Goal: Information Seeking & Learning: Learn about a topic

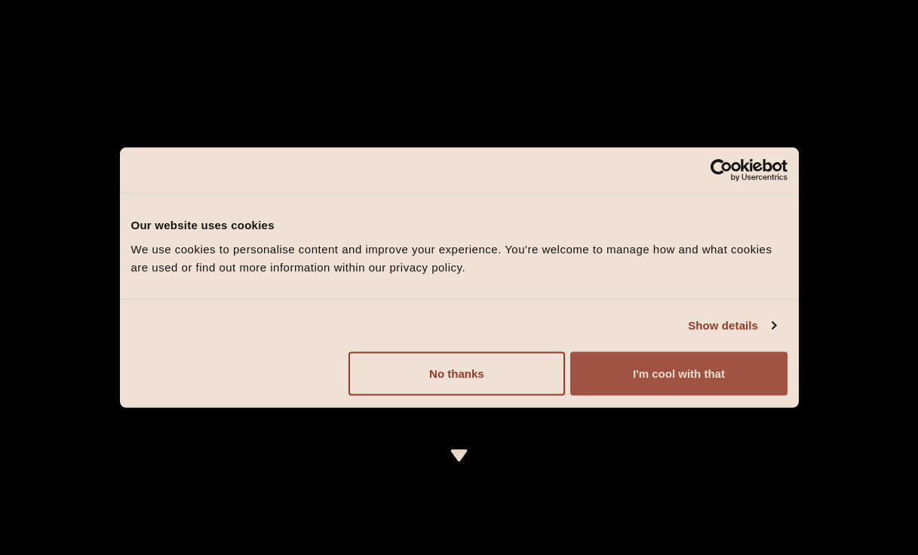
click at [646, 392] on button "I'm cool with that" at bounding box center [679, 374] width 217 height 44
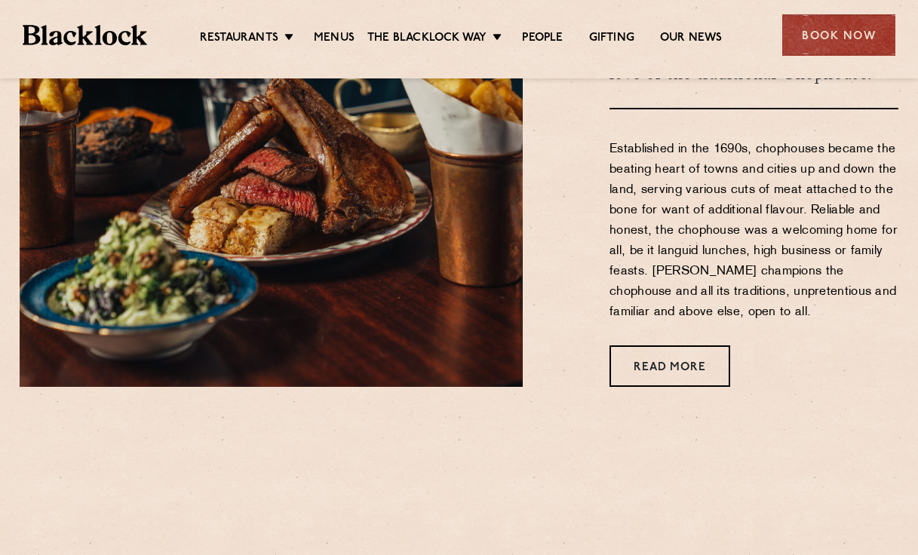
scroll to position [726, 0]
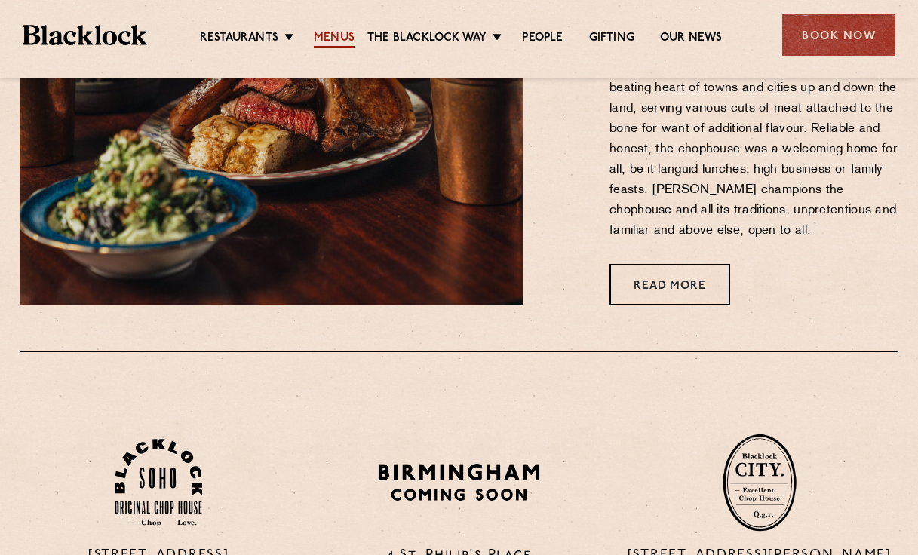
click at [336, 36] on link "Menus" at bounding box center [334, 39] width 41 height 17
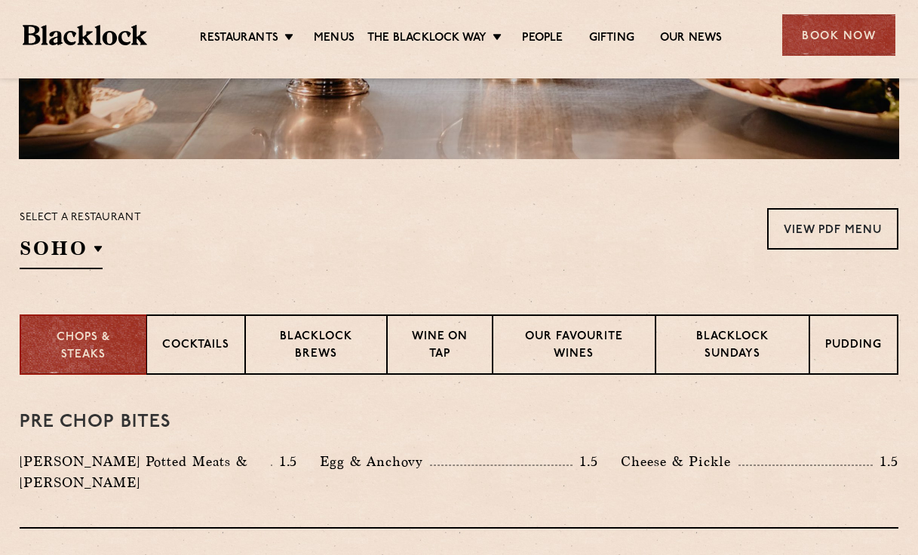
scroll to position [499, 0]
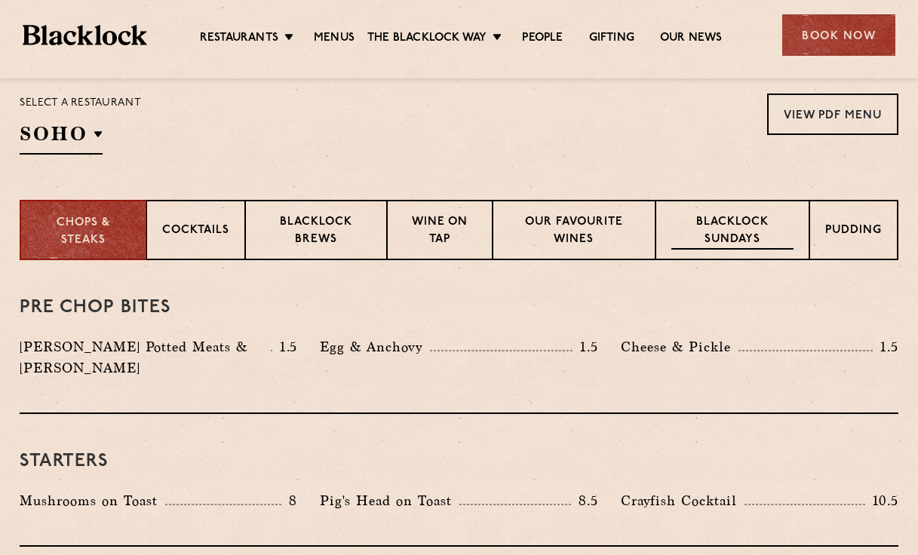
click at [723, 219] on p "Blacklock Sundays" at bounding box center [733, 231] width 122 height 35
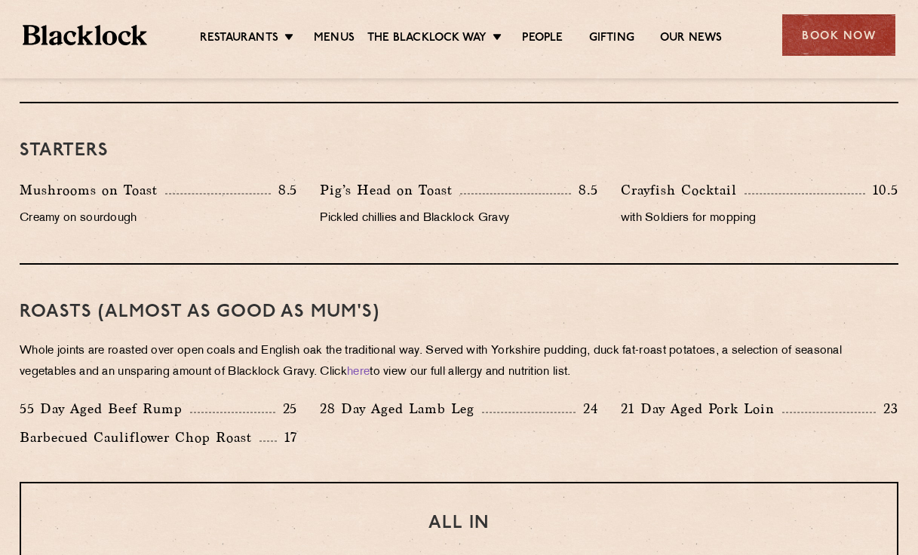
scroll to position [895, 0]
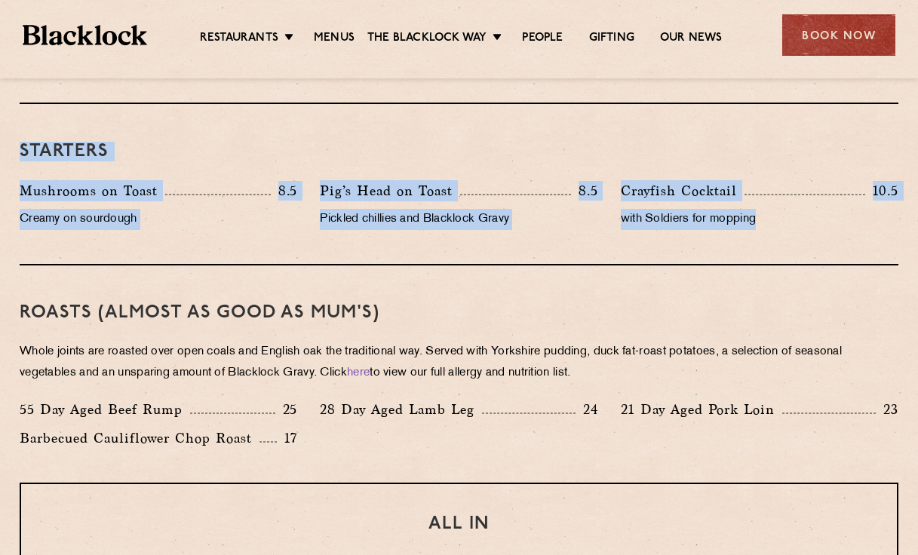
drag, startPoint x: 20, startPoint y: 137, endPoint x: 814, endPoint y: 226, distance: 798.2
click at [814, 226] on div "Starters Mushrooms on Toast 8.5 Creamy on sourdough Pig’s Head on Toast 8.5 Pic…" at bounding box center [459, 185] width 879 height 162
click at [811, 223] on p "with Soldiers for mopping" at bounding box center [760, 219] width 278 height 21
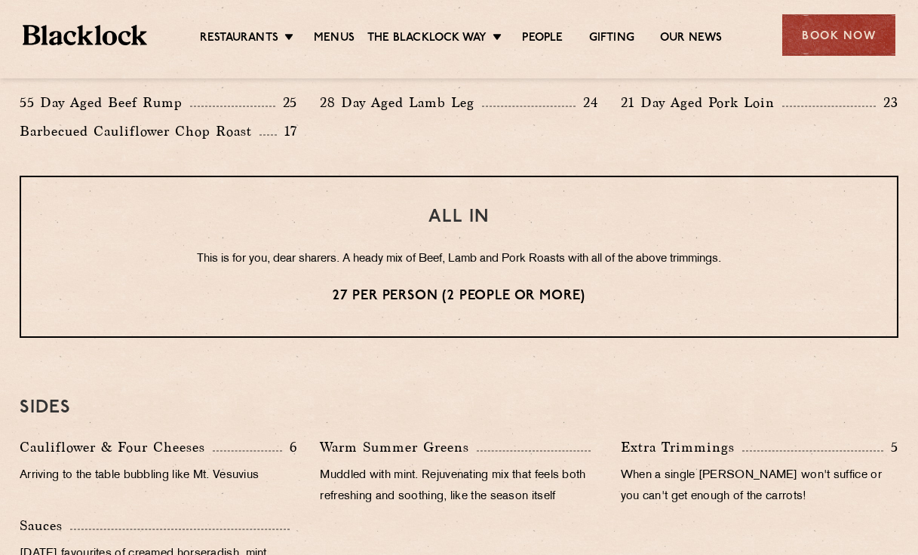
scroll to position [1324, 0]
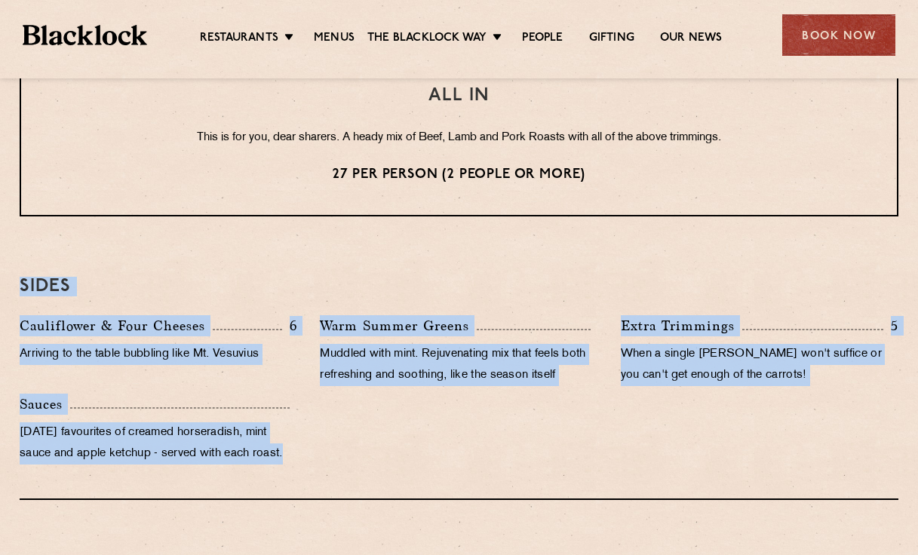
drag, startPoint x: 294, startPoint y: 461, endPoint x: 22, endPoint y: 279, distance: 326.9
click at [22, 279] on div "SIDES Cauliflower & Four Cheeses 6 Arriving to the table bubbling like Mt. Vesu…" at bounding box center [459, 369] width 879 height 261
click at [22, 279] on h3 "SIDES" at bounding box center [459, 287] width 879 height 20
drag, startPoint x: 22, startPoint y: 279, endPoint x: 322, endPoint y: 457, distance: 348.8
click at [322, 457] on div "SIDES Cauliflower & Four Cheeses 6 Arriving to the table bubbling like Mt. Vesu…" at bounding box center [459, 369] width 879 height 261
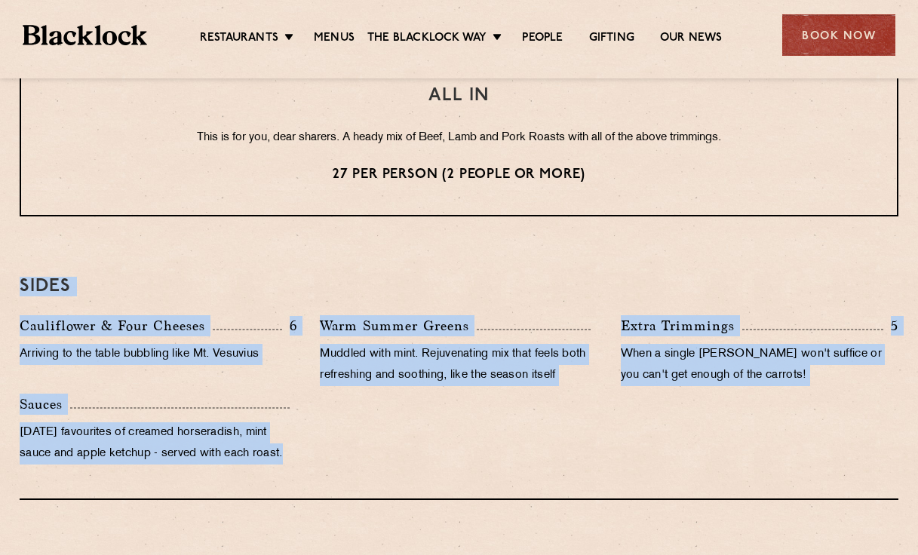
click at [322, 456] on div "Cauliflower & Four Cheeses 6 Arriving to the table bubbling like Mt. Vesuvius W…" at bounding box center [459, 393] width 902 height 157
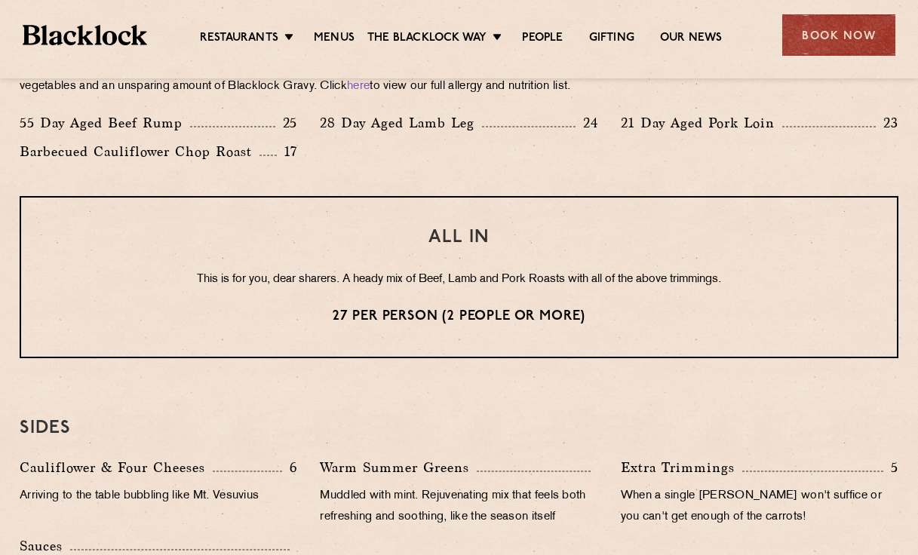
scroll to position [1169, 0]
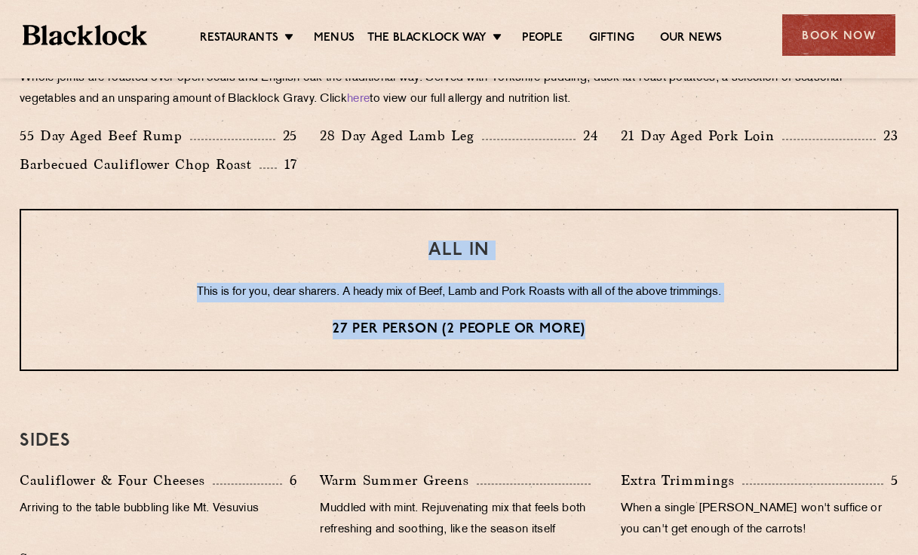
drag, startPoint x: 420, startPoint y: 251, endPoint x: 600, endPoint y: 327, distance: 195.8
click at [600, 327] on div "ALL IN This is for you, dear sharers. A heady mix of Beef, Lamb and Pork Roasts…" at bounding box center [459, 290] width 879 height 162
click at [600, 327] on p "27 per person (2 people or more)" at bounding box center [459, 330] width 816 height 20
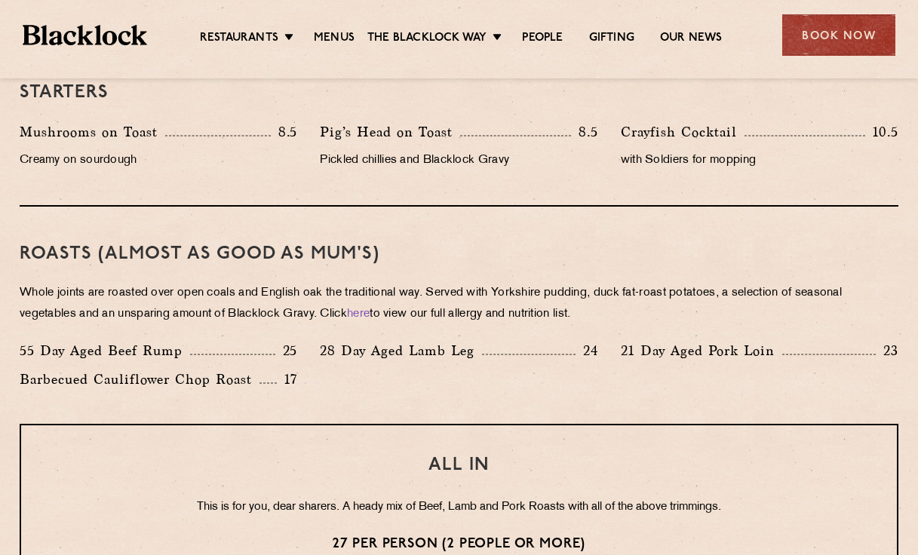
scroll to position [951, 0]
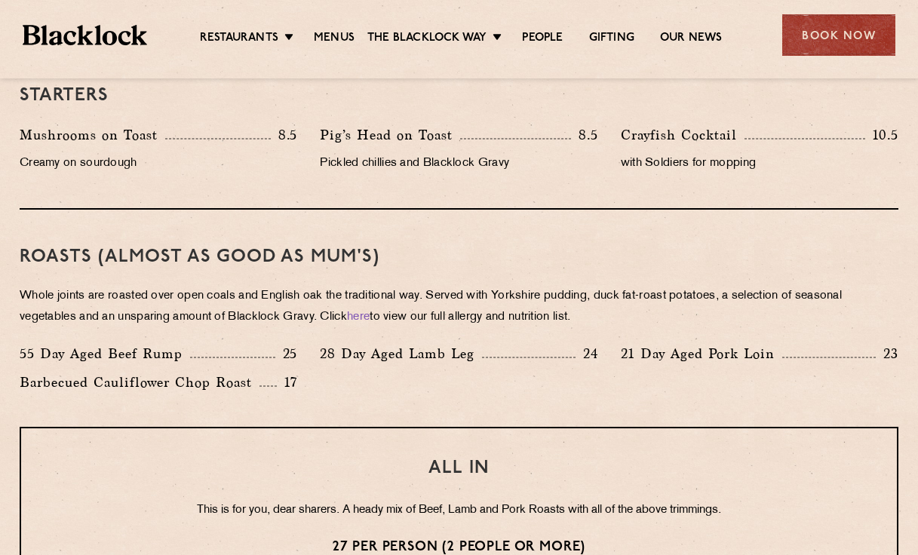
click at [600, 325] on p "Whole joints are roasted over open coals and English oak the traditional way. S…" at bounding box center [459, 307] width 879 height 42
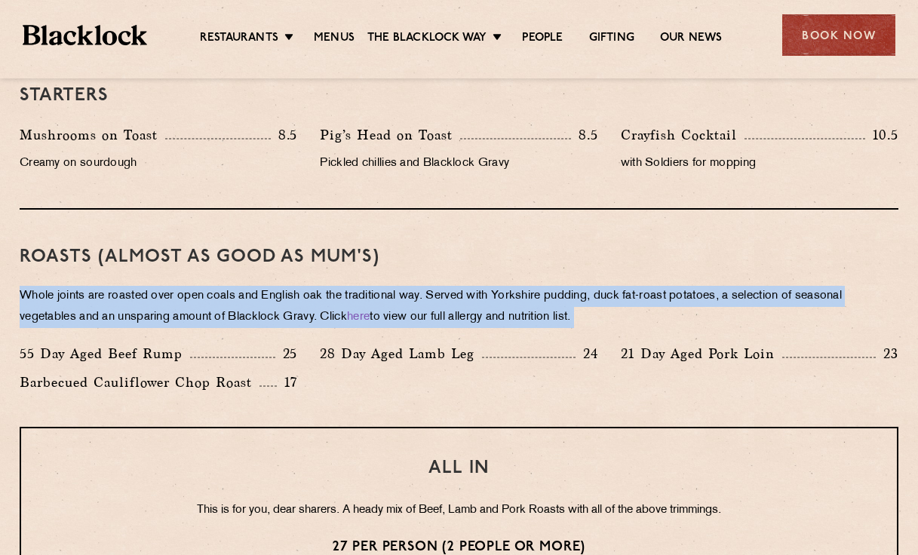
click at [600, 325] on p "Whole joints are roasted over open coals and English oak the traditional way. S…" at bounding box center [459, 307] width 879 height 42
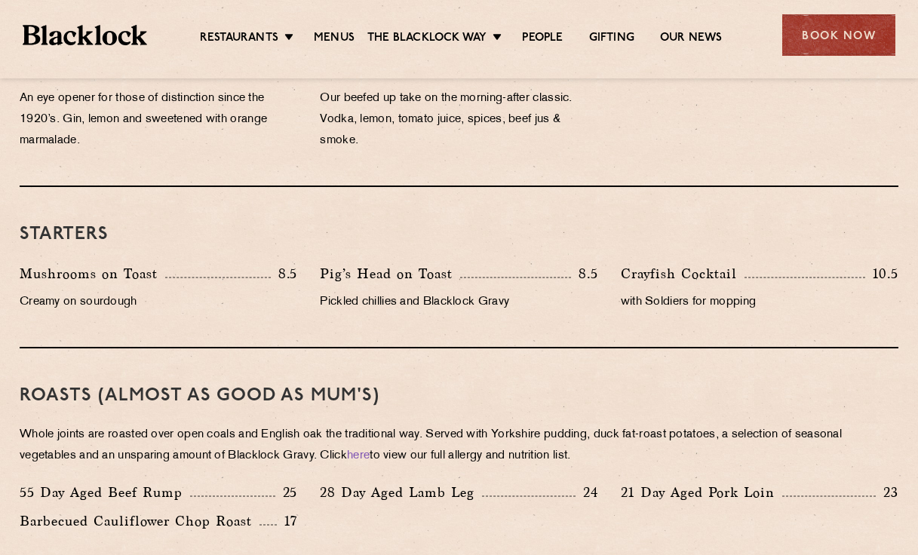
scroll to position [805, 0]
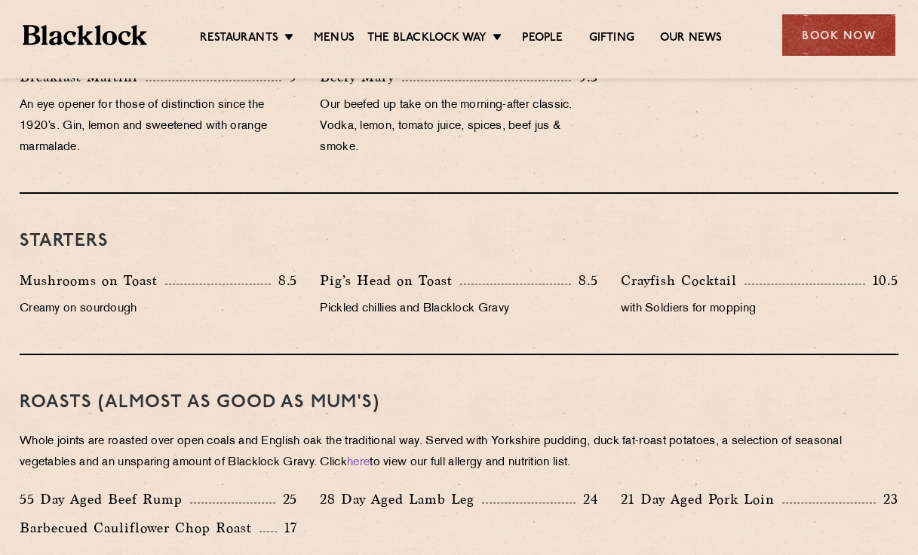
click at [459, 238] on h3 "Starters" at bounding box center [459, 242] width 879 height 20
click at [465, 220] on div "Starters Mushrooms on Toast 8.5 Creamy on sourdough Pig’s Head on Toast 8.5 Pic…" at bounding box center [459, 275] width 879 height 162
click at [446, 306] on p "Pickled chillies and Blacklock Gravy" at bounding box center [459, 309] width 278 height 21
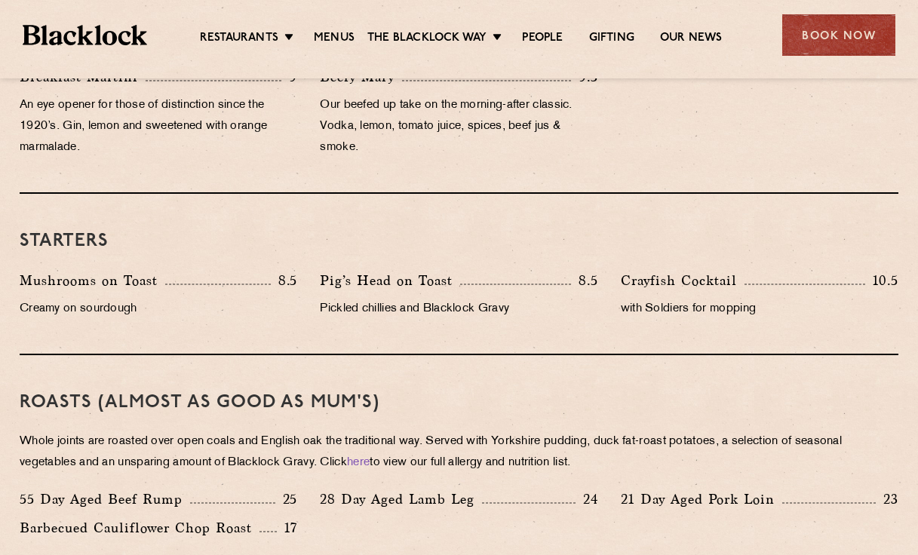
click at [446, 306] on p "Pickled chillies and Blacklock Gravy" at bounding box center [459, 309] width 278 height 21
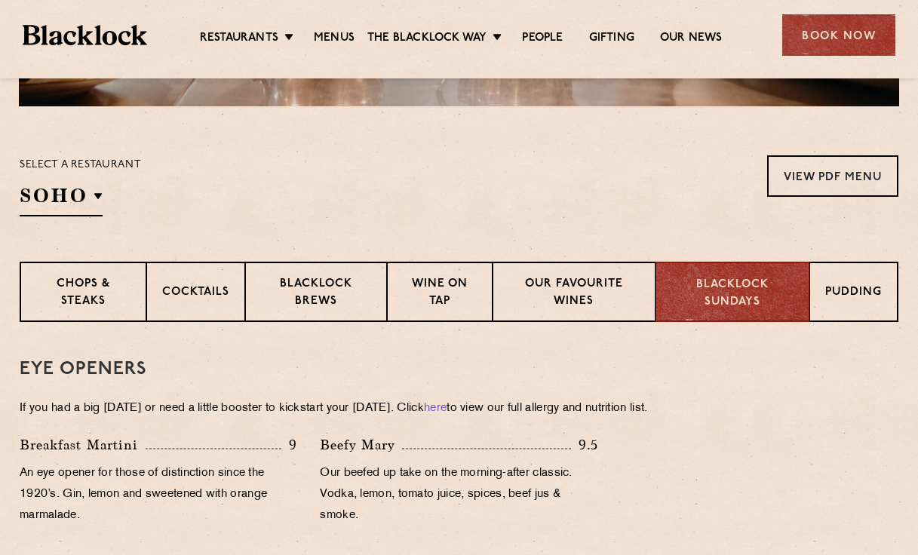
scroll to position [363, 0]
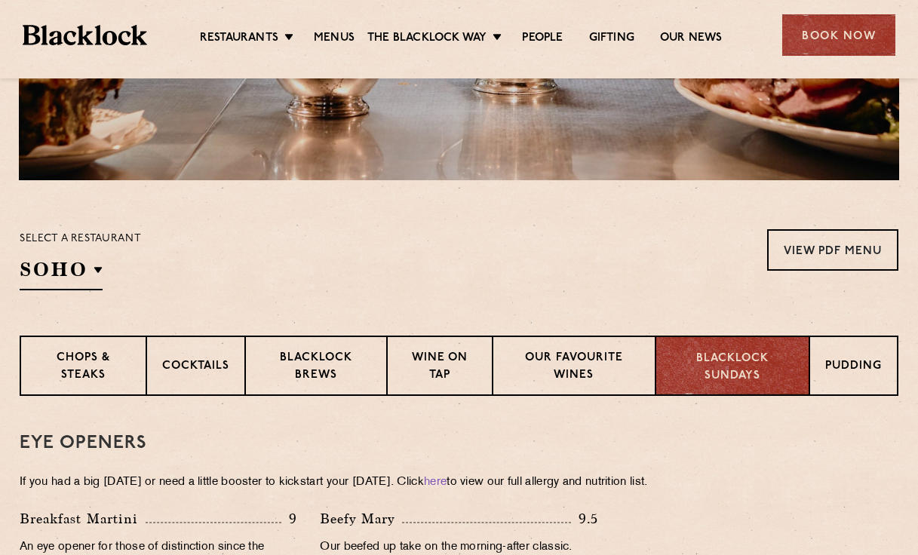
click at [806, 376] on div "Blacklock Sundays" at bounding box center [733, 366] width 154 height 60
click at [820, 371] on div "Pudding" at bounding box center [855, 366] width 88 height 60
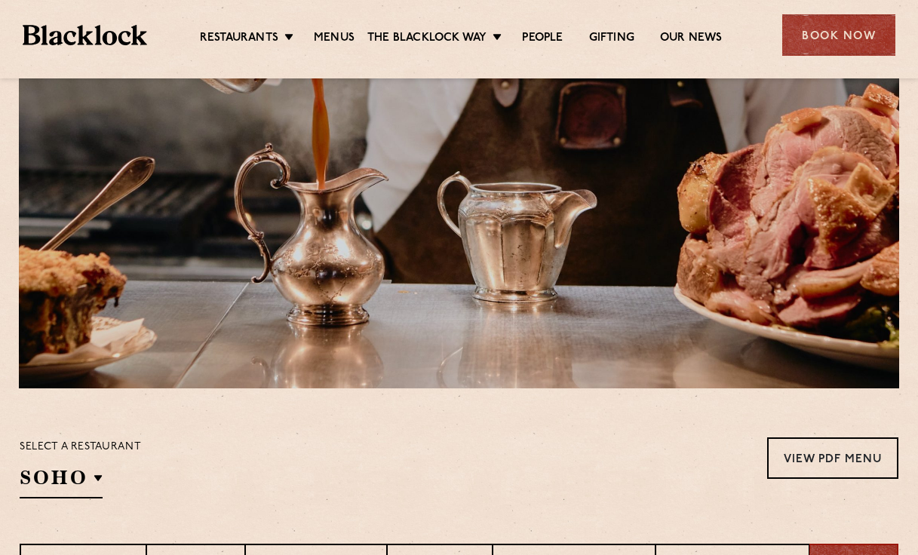
scroll to position [0, 0]
